Goal: Transaction & Acquisition: Download file/media

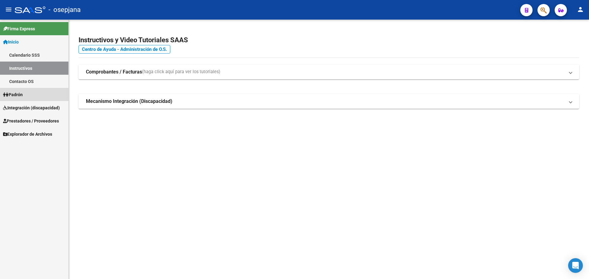
click at [27, 90] on link "Padrón" at bounding box center [34, 94] width 68 height 13
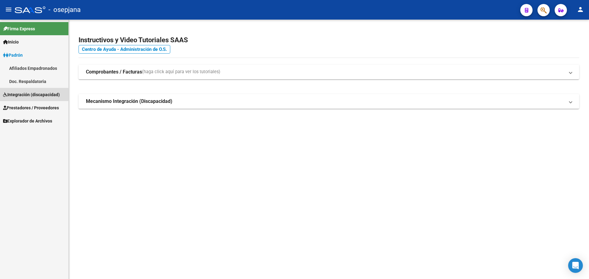
click at [31, 92] on span "Integración (discapacidad)" at bounding box center [31, 94] width 57 height 7
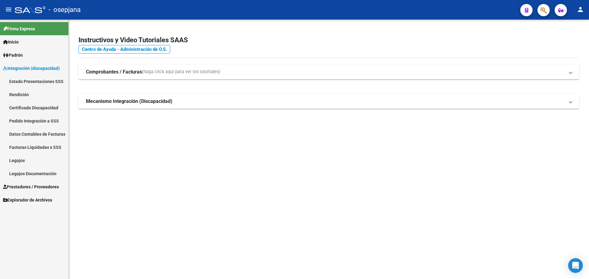
click at [24, 162] on link "Legajos" at bounding box center [34, 160] width 68 height 13
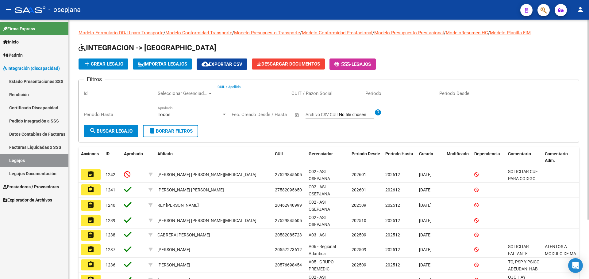
click at [253, 94] on input "CUIL / Apellido" at bounding box center [251, 94] width 69 height 6
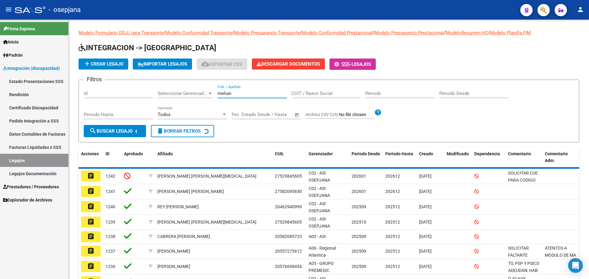
type input "melian"
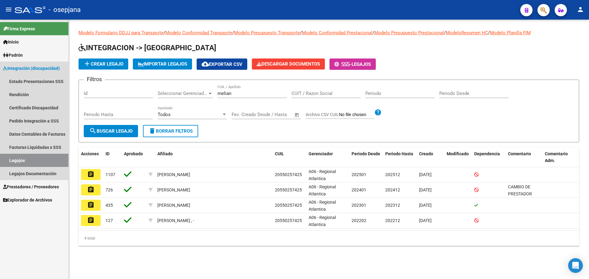
click at [20, 159] on link "Legajos" at bounding box center [34, 160] width 68 height 13
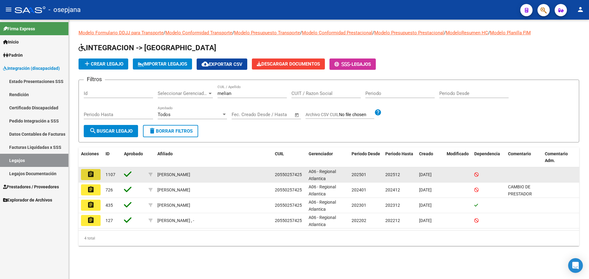
click at [98, 175] on button "assignment" at bounding box center [91, 174] width 20 height 11
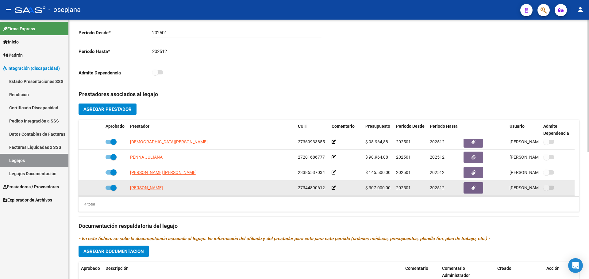
scroll to position [6, 0]
drag, startPoint x: 324, startPoint y: 187, endPoint x: 296, endPoint y: 188, distance: 27.6
click at [296, 188] on datatable-body-cell "27344890612" at bounding box center [312, 186] width 34 height 15
copy span "27344890612"
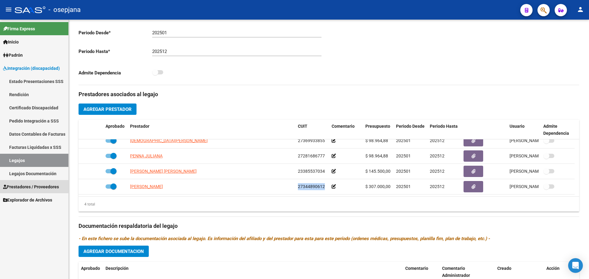
click at [28, 186] on span "Prestadores / Proveedores" at bounding box center [31, 187] width 56 height 7
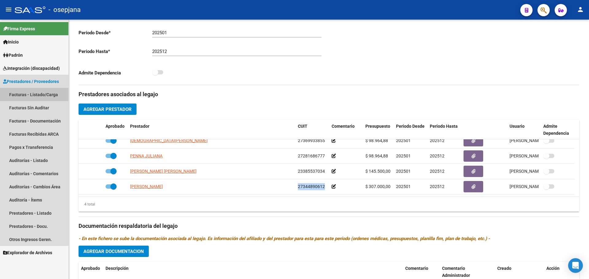
click at [28, 97] on link "Facturas - Listado/Carga" at bounding box center [34, 94] width 68 height 13
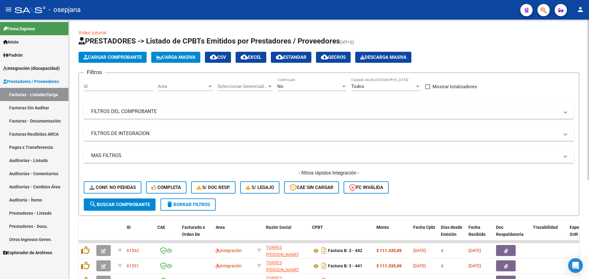
click at [185, 89] on span "Area" at bounding box center [183, 87] width 50 height 6
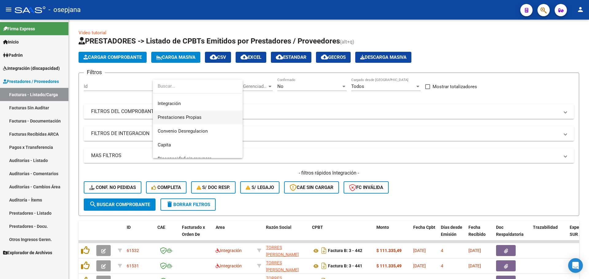
scroll to position [61, 0]
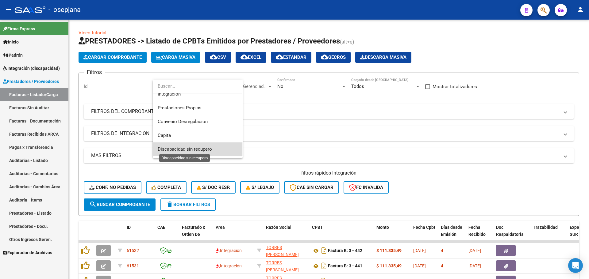
click at [191, 148] on span "Discapacidad sin recupero" at bounding box center [185, 150] width 54 height 6
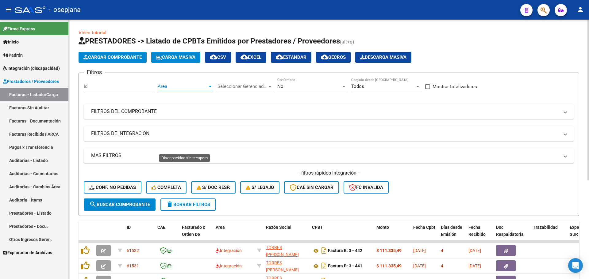
scroll to position [59, 0]
click at [277, 89] on app-drop-down-list "Seleccionar Gerenciador Seleccionar Gerenciador" at bounding box center [247, 87] width 60 height 19
click at [282, 88] on span "No" at bounding box center [280, 87] width 6 height 6
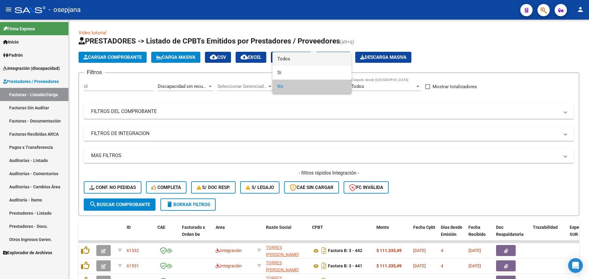
click at [300, 59] on span "Todos" at bounding box center [311, 59] width 69 height 14
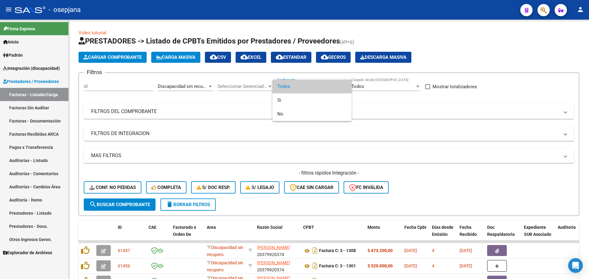
click at [294, 87] on span "Todos" at bounding box center [311, 87] width 69 height 14
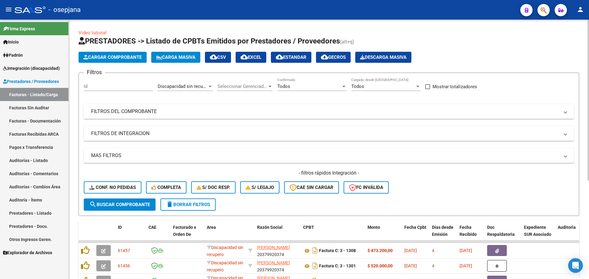
click at [225, 107] on mat-expansion-panel-header "FILTROS DEL COMPROBANTE" at bounding box center [329, 111] width 490 height 15
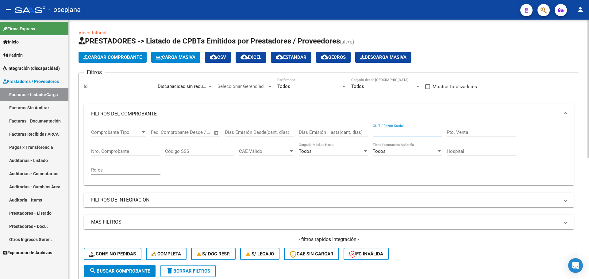
paste input "27344890612"
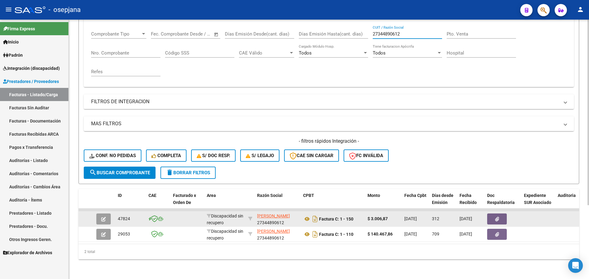
scroll to position [0, 0]
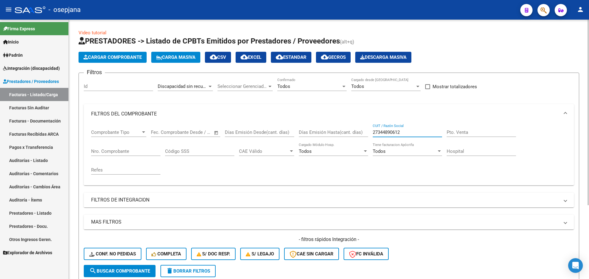
type input "27344890612"
click at [208, 85] on div at bounding box center [210, 86] width 6 height 5
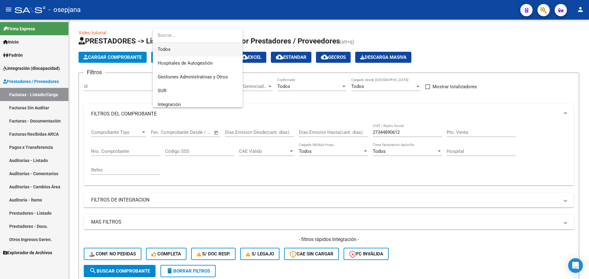
click at [194, 52] on span "Todos" at bounding box center [198, 50] width 80 height 14
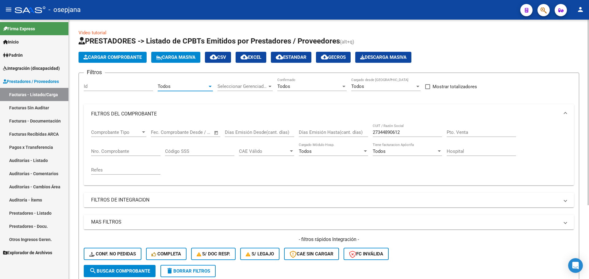
click at [299, 83] on div "Todos Confirmado" at bounding box center [311, 84] width 69 height 13
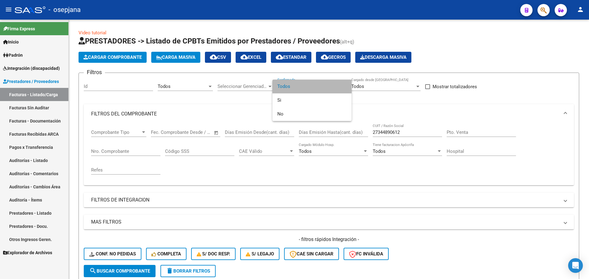
click at [303, 88] on span "Todos" at bounding box center [311, 87] width 69 height 14
click at [326, 82] on span "Todos" at bounding box center [311, 87] width 69 height 14
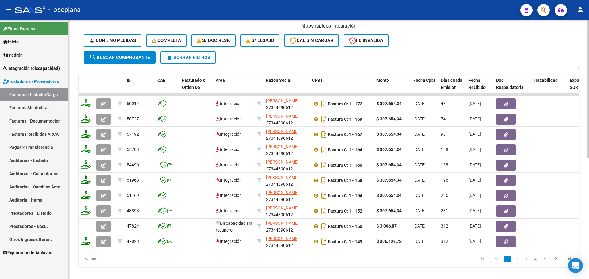
scroll to position [215, 0]
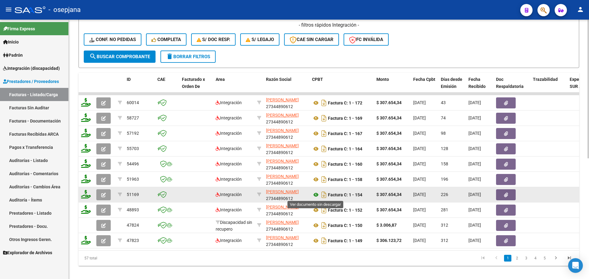
click at [315, 195] on icon at bounding box center [316, 194] width 8 height 7
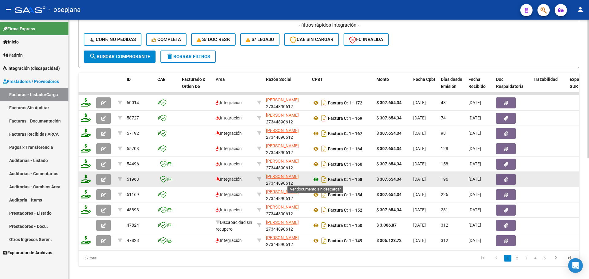
click at [316, 178] on icon at bounding box center [316, 179] width 8 height 7
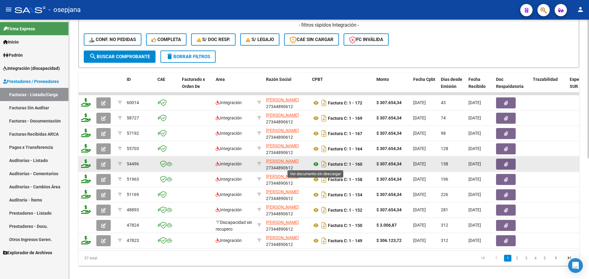
click at [318, 163] on icon at bounding box center [316, 164] width 8 height 7
click at [314, 163] on icon at bounding box center [316, 164] width 8 height 7
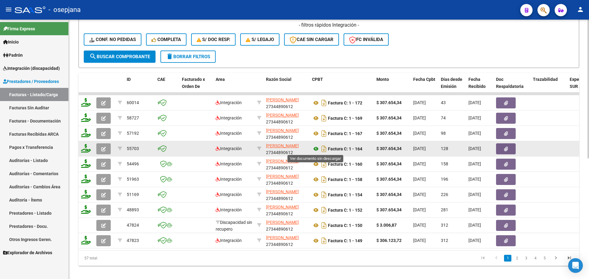
click at [319, 148] on icon at bounding box center [316, 148] width 8 height 7
click at [315, 148] on icon at bounding box center [316, 148] width 8 height 7
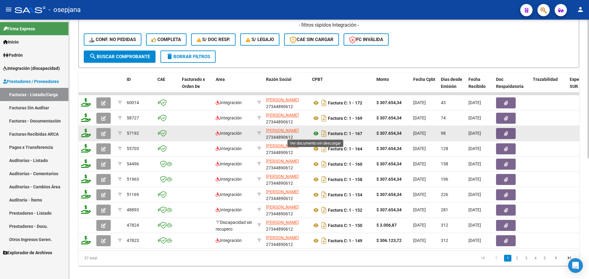
click at [317, 134] on icon at bounding box center [316, 133] width 8 height 7
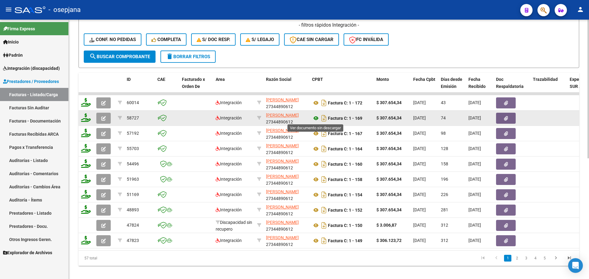
click at [314, 118] on icon at bounding box center [316, 118] width 8 height 7
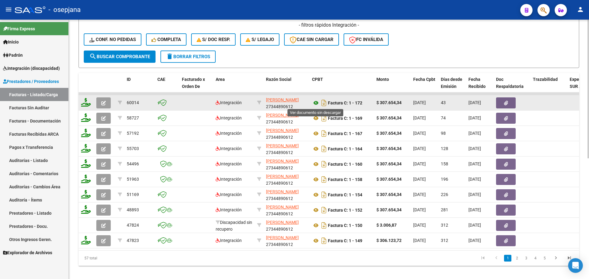
click at [316, 102] on icon at bounding box center [316, 102] width 8 height 7
